Goal: Navigation & Orientation: Go to known website

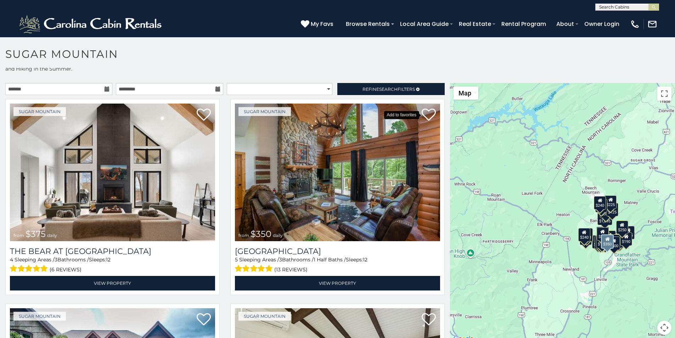
scroll to position [15, 0]
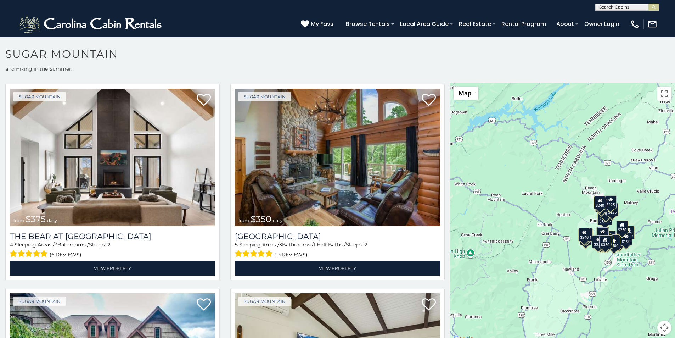
click at [30, 336] on p at bounding box center [337, 216] width 675 height 267
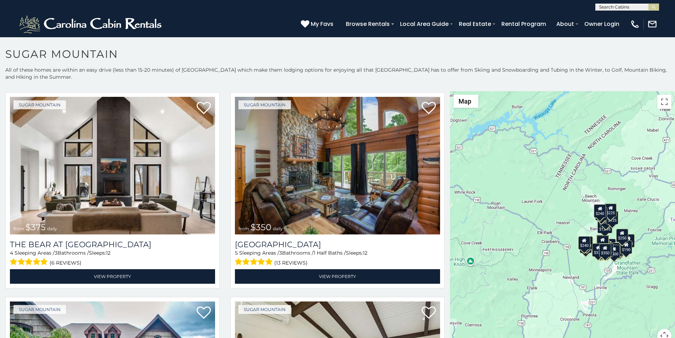
scroll to position [0, 0]
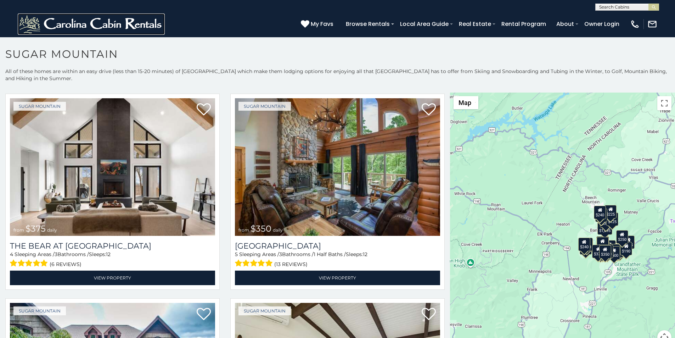
click at [35, 28] on img at bounding box center [91, 23] width 147 height 21
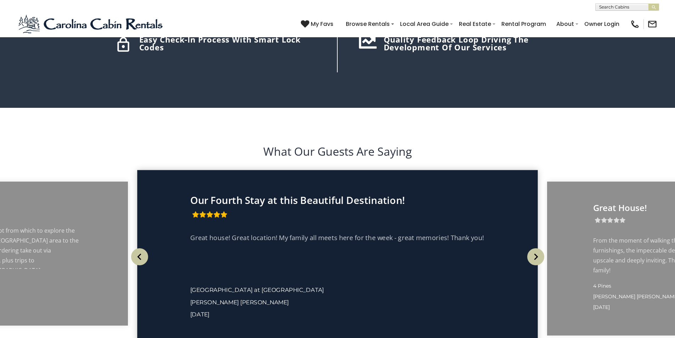
scroll to position [1255, 0]
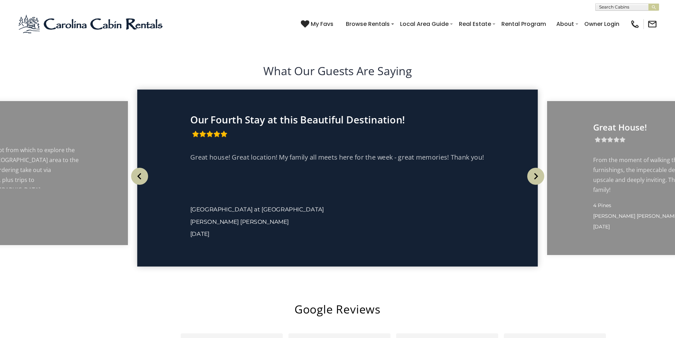
scroll to position [1328, 0]
